Goal: Task Accomplishment & Management: Manage account settings

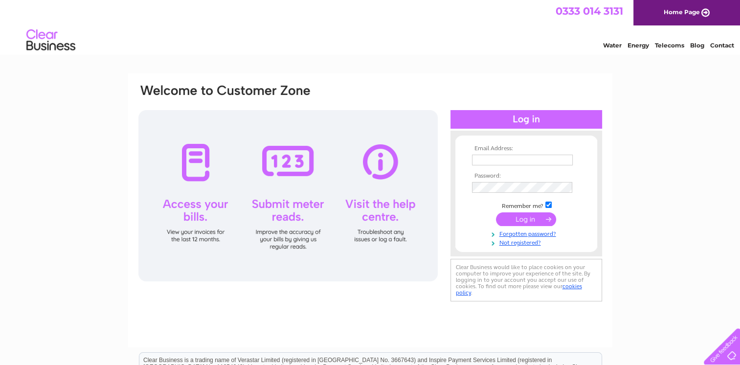
click at [492, 157] on input "text" at bounding box center [522, 160] width 101 height 11
type input "[EMAIL_ADDRESS][DOMAIN_NAME]"
click at [530, 220] on input "submit" at bounding box center [526, 220] width 60 height 14
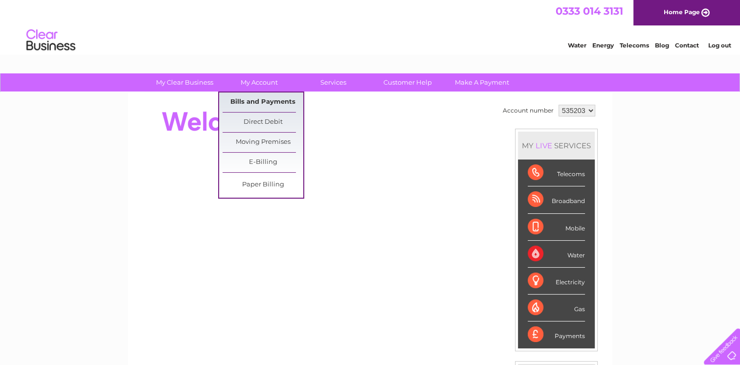
click at [267, 97] on link "Bills and Payments" at bounding box center [262, 102] width 81 height 20
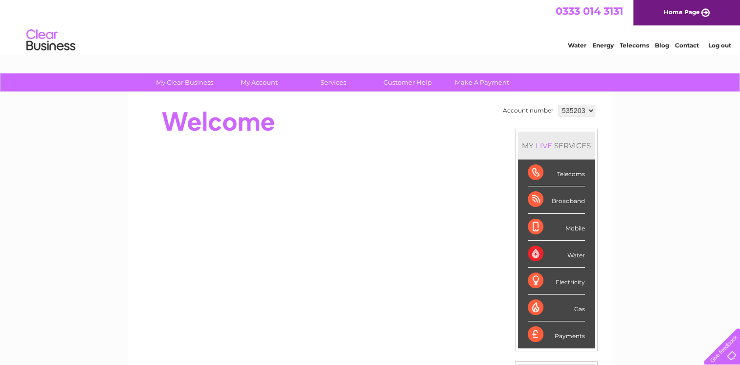
click at [589, 109] on select "535203 939708 982635" at bounding box center [576, 111] width 37 height 12
select select "982635"
click at [558, 105] on select "535203 939708 982635" at bounding box center [576, 111] width 37 height 12
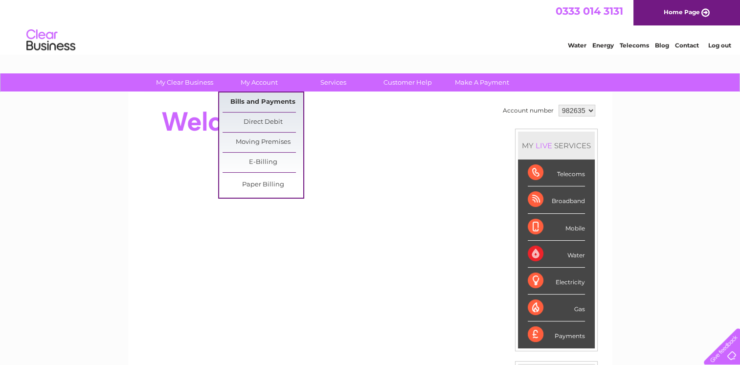
click at [256, 106] on link "Bills and Payments" at bounding box center [262, 102] width 81 height 20
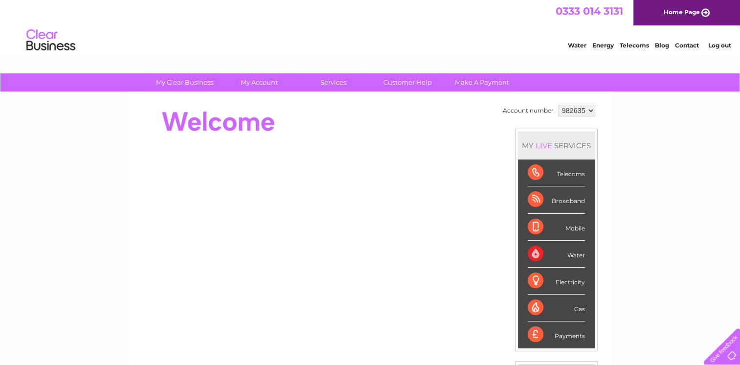
click at [587, 110] on select "535203 939708 982635" at bounding box center [576, 111] width 37 height 12
select select "939708"
click at [558, 105] on select "535203 939708 982635" at bounding box center [576, 111] width 37 height 12
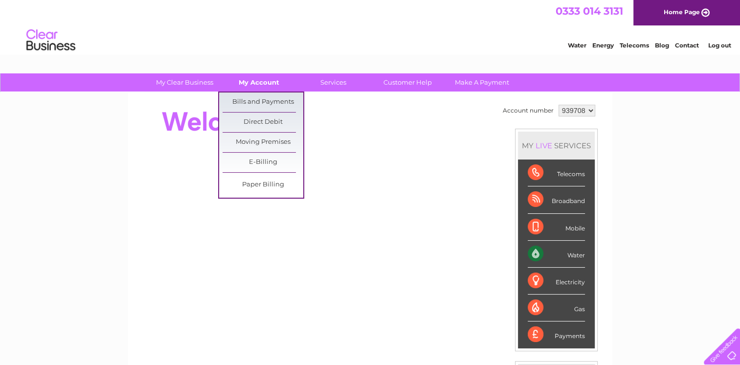
click at [251, 83] on link "My Account" at bounding box center [259, 82] width 81 height 18
click at [248, 101] on link "Bills and Payments" at bounding box center [262, 102] width 81 height 20
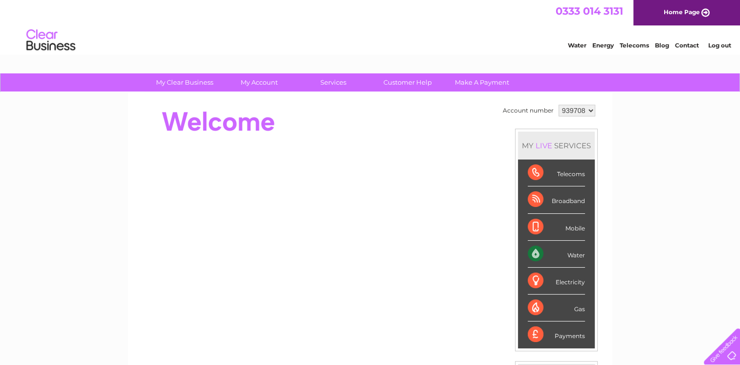
click at [586, 111] on select "535203 939708 982635" at bounding box center [576, 111] width 37 height 12
select select "535203"
click at [558, 105] on select "535203 939708 982635" at bounding box center [576, 111] width 37 height 12
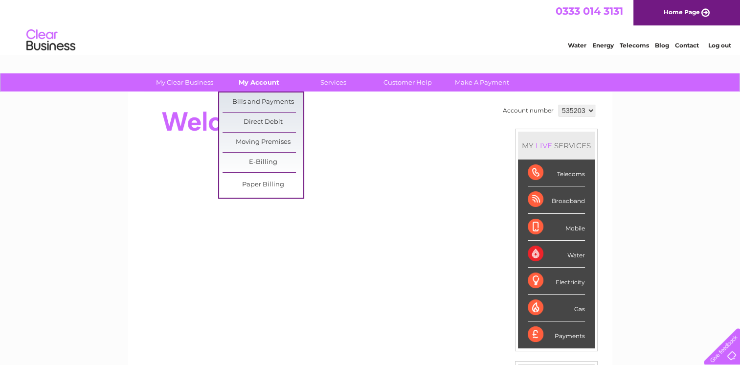
click at [260, 84] on link "My Account" at bounding box center [259, 82] width 81 height 18
click at [250, 100] on link "Bills and Payments" at bounding box center [262, 102] width 81 height 20
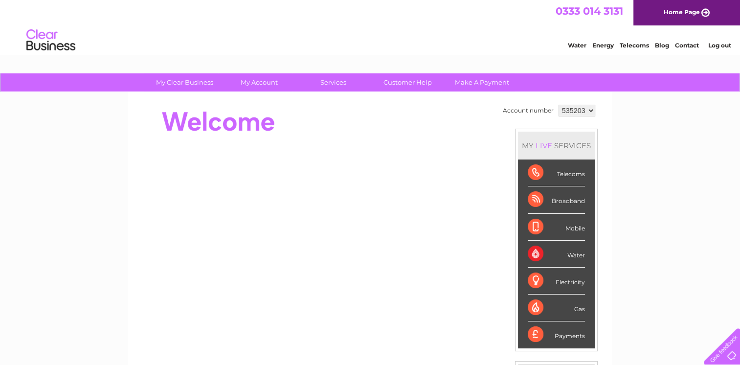
click at [589, 110] on select "535203 939708 982635" at bounding box center [576, 111] width 37 height 12
select select "939708"
click at [558, 105] on select "535203 939708 982635" at bounding box center [576, 111] width 37 height 12
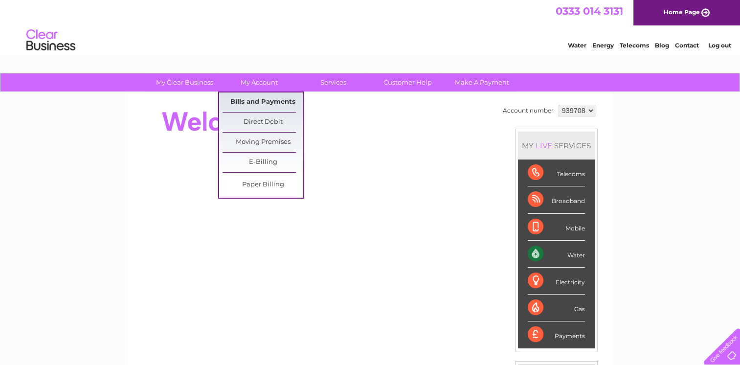
click at [264, 101] on link "Bills and Payments" at bounding box center [262, 102] width 81 height 20
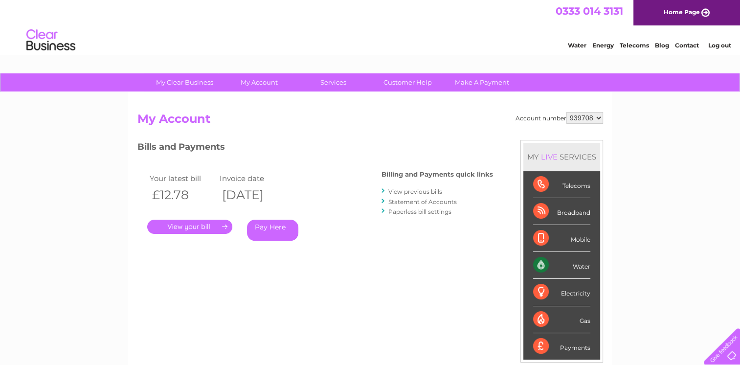
click at [205, 225] on link "." at bounding box center [189, 227] width 85 height 14
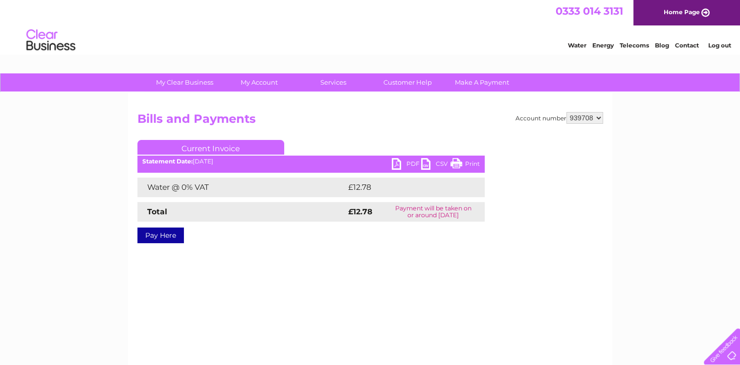
click at [396, 163] on link "PDF" at bounding box center [406, 165] width 29 height 14
